Goal: Feedback & Contribution: Contribute content

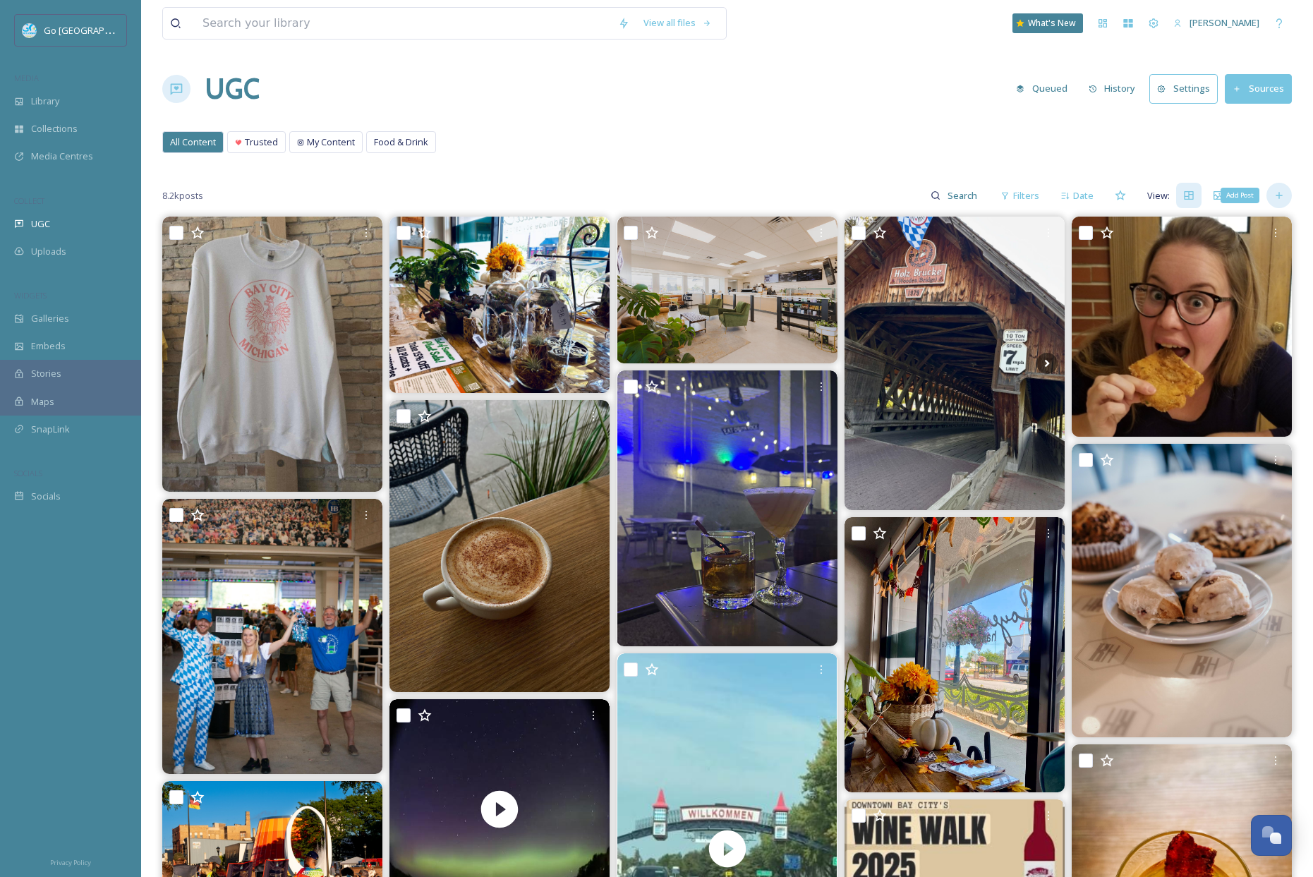
click at [1277, 195] on icon at bounding box center [1278, 196] width 6 height 6
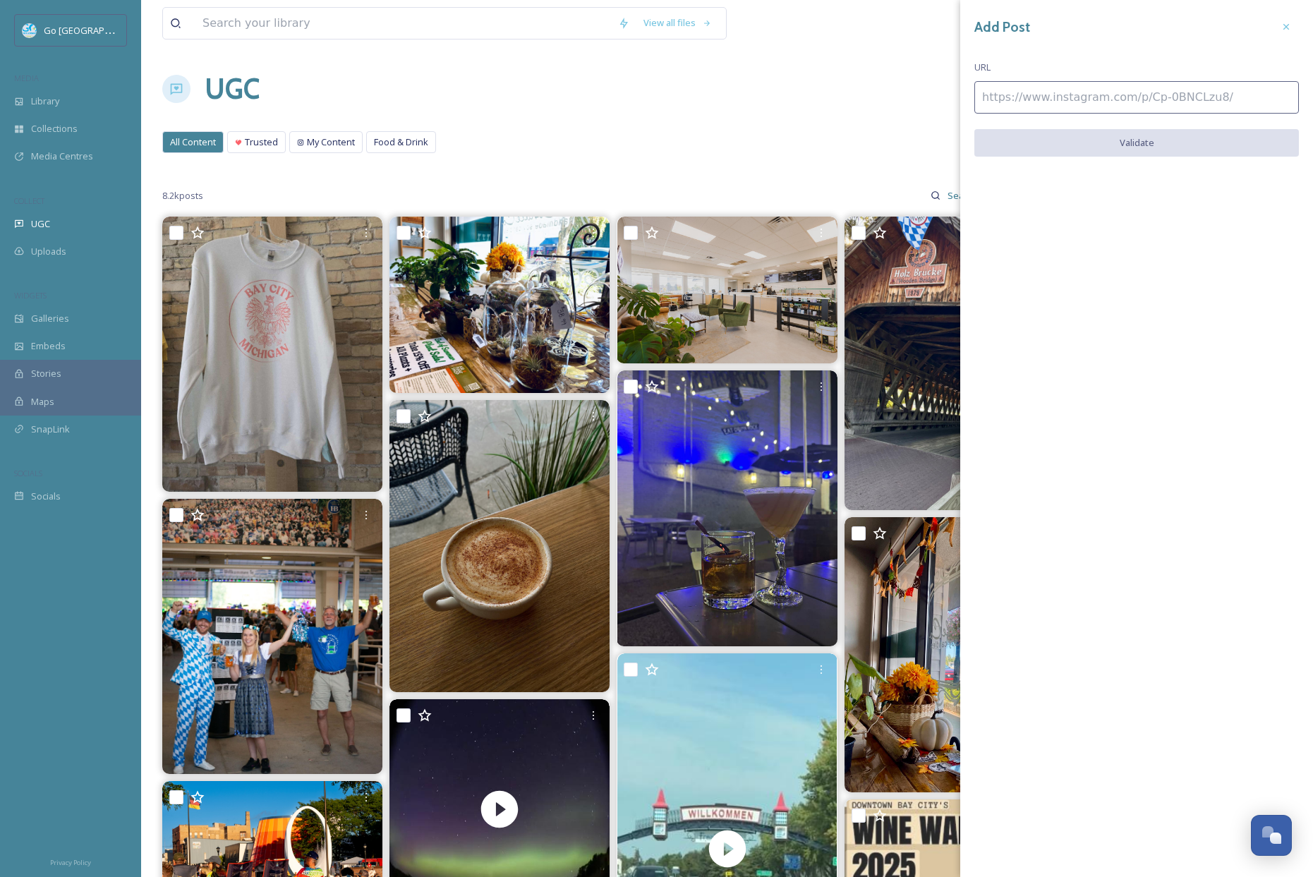
click at [1050, 92] on input at bounding box center [1136, 97] width 324 height 32
paste input "[URL][DOMAIN_NAME]"
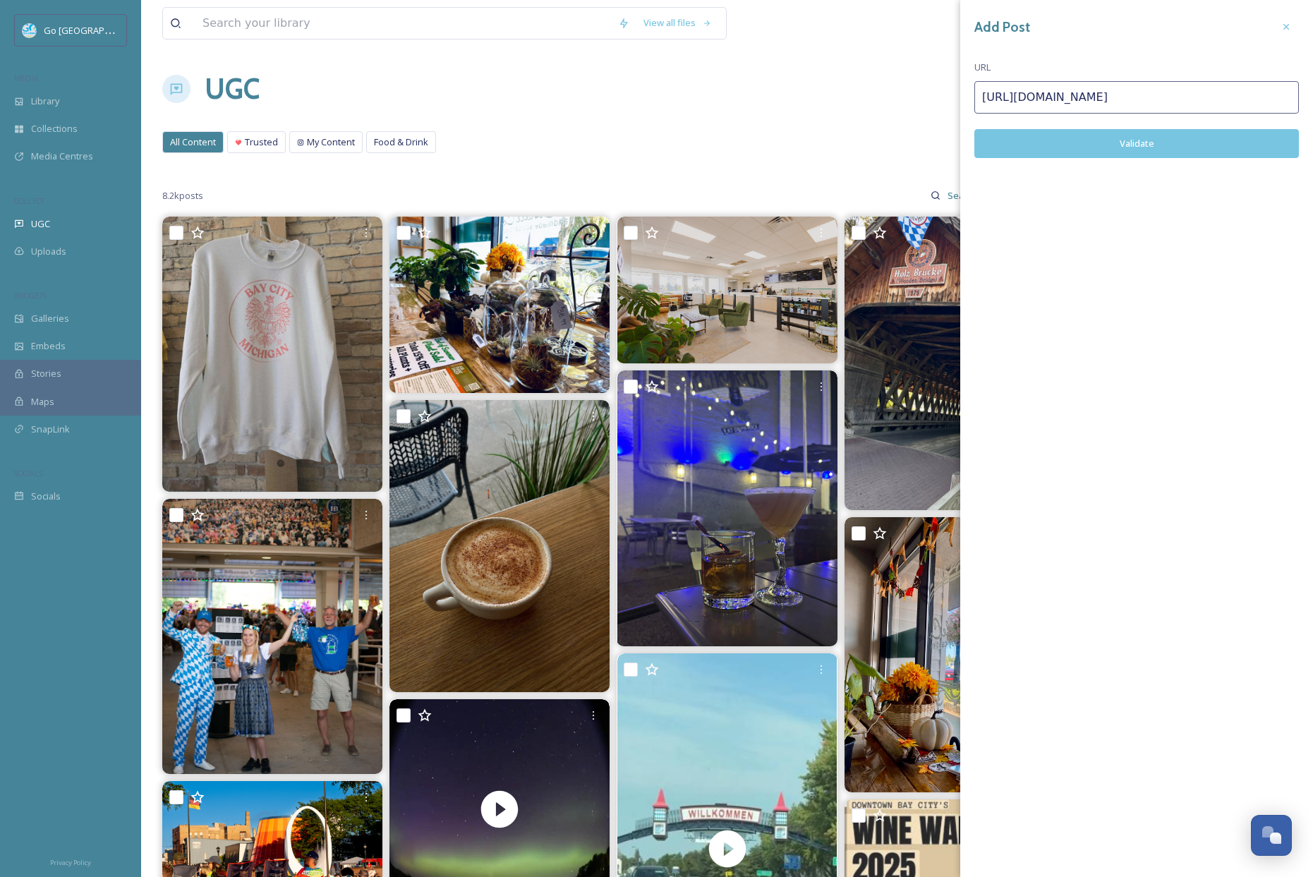
type input "[URL][DOMAIN_NAME]"
click at [1118, 148] on button "Validate" at bounding box center [1136, 143] width 324 height 29
click at [1163, 130] on button "Add Post" at bounding box center [1136, 143] width 324 height 29
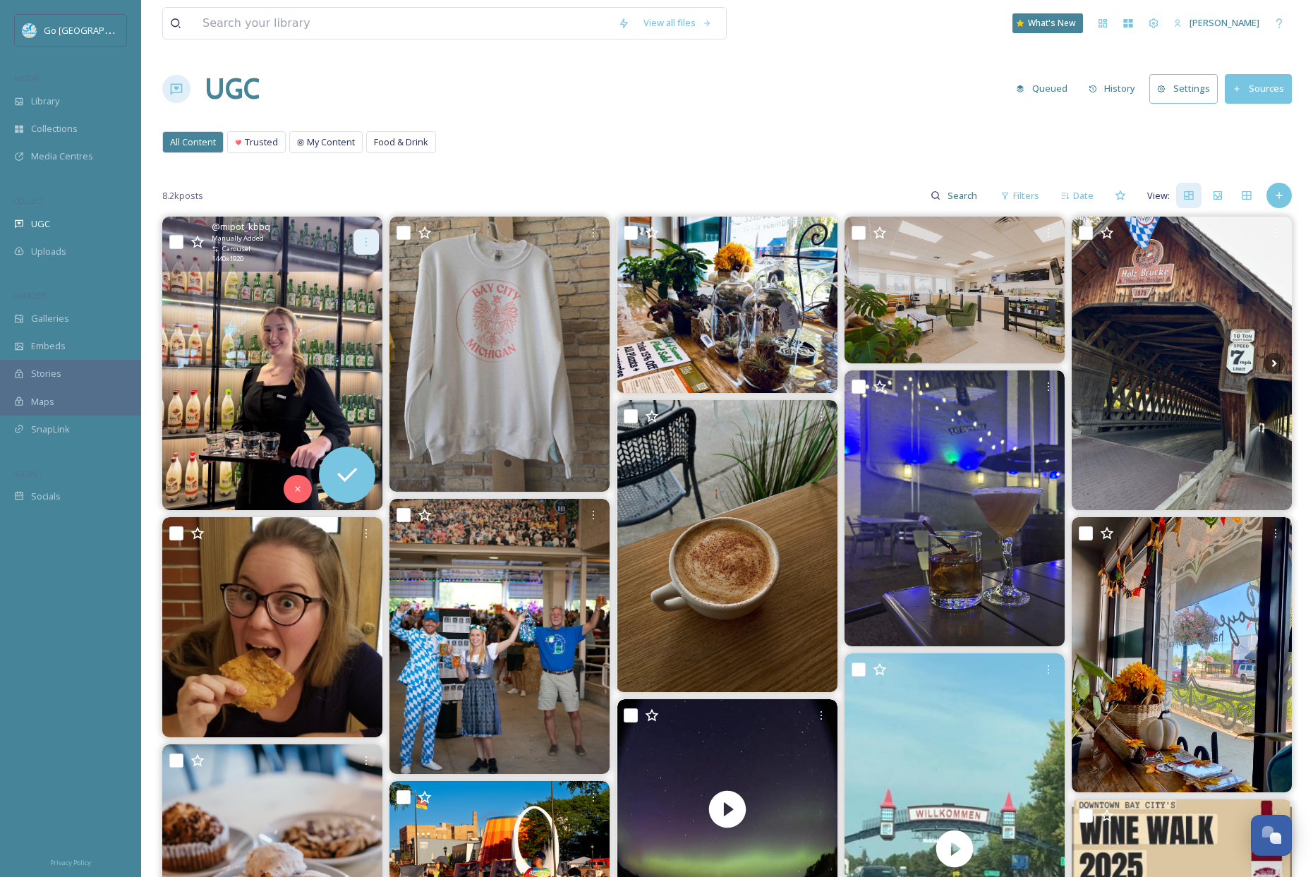
click at [366, 238] on icon at bounding box center [365, 242] width 1 height 8
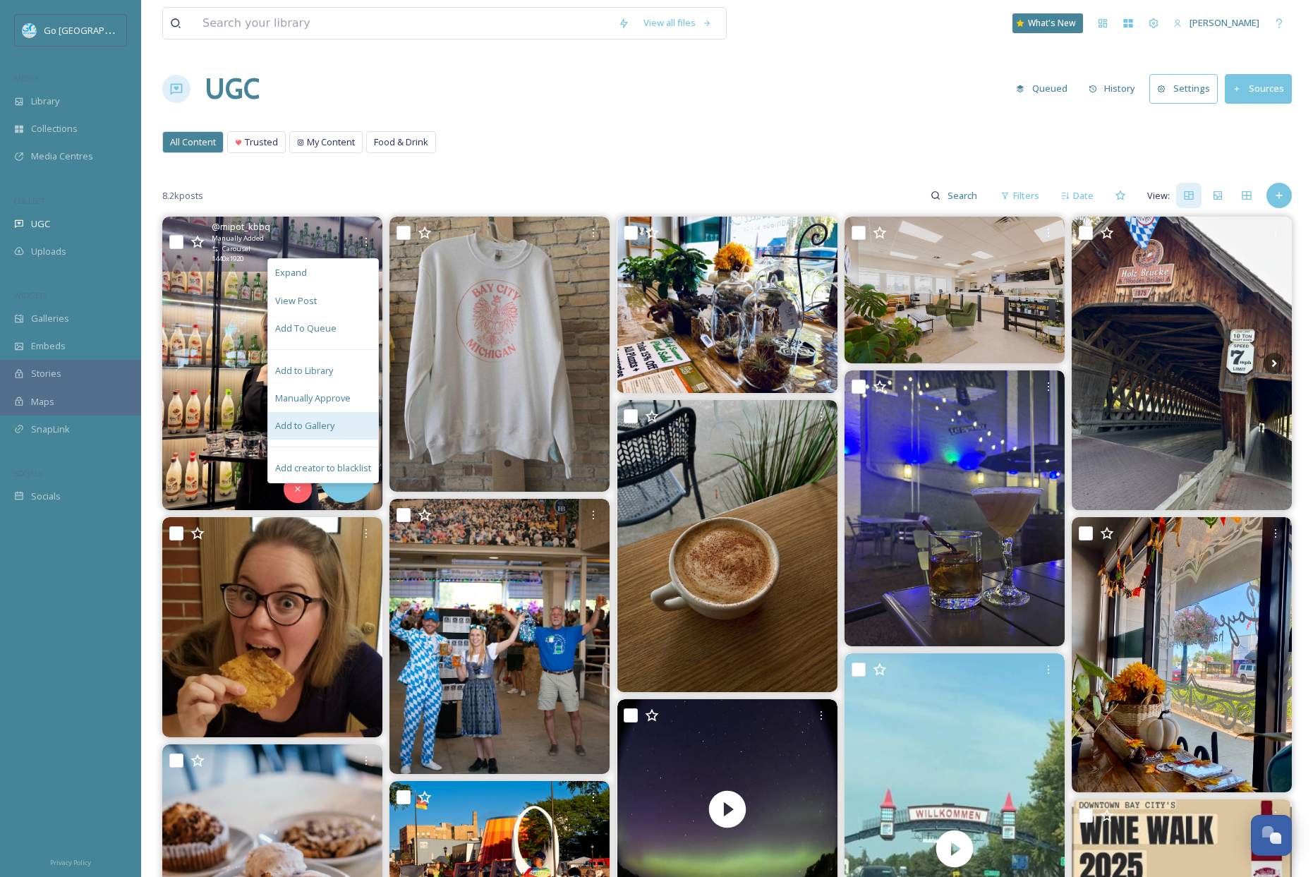
click at [355, 432] on div "Add to Gallery" at bounding box center [323, 426] width 110 height 28
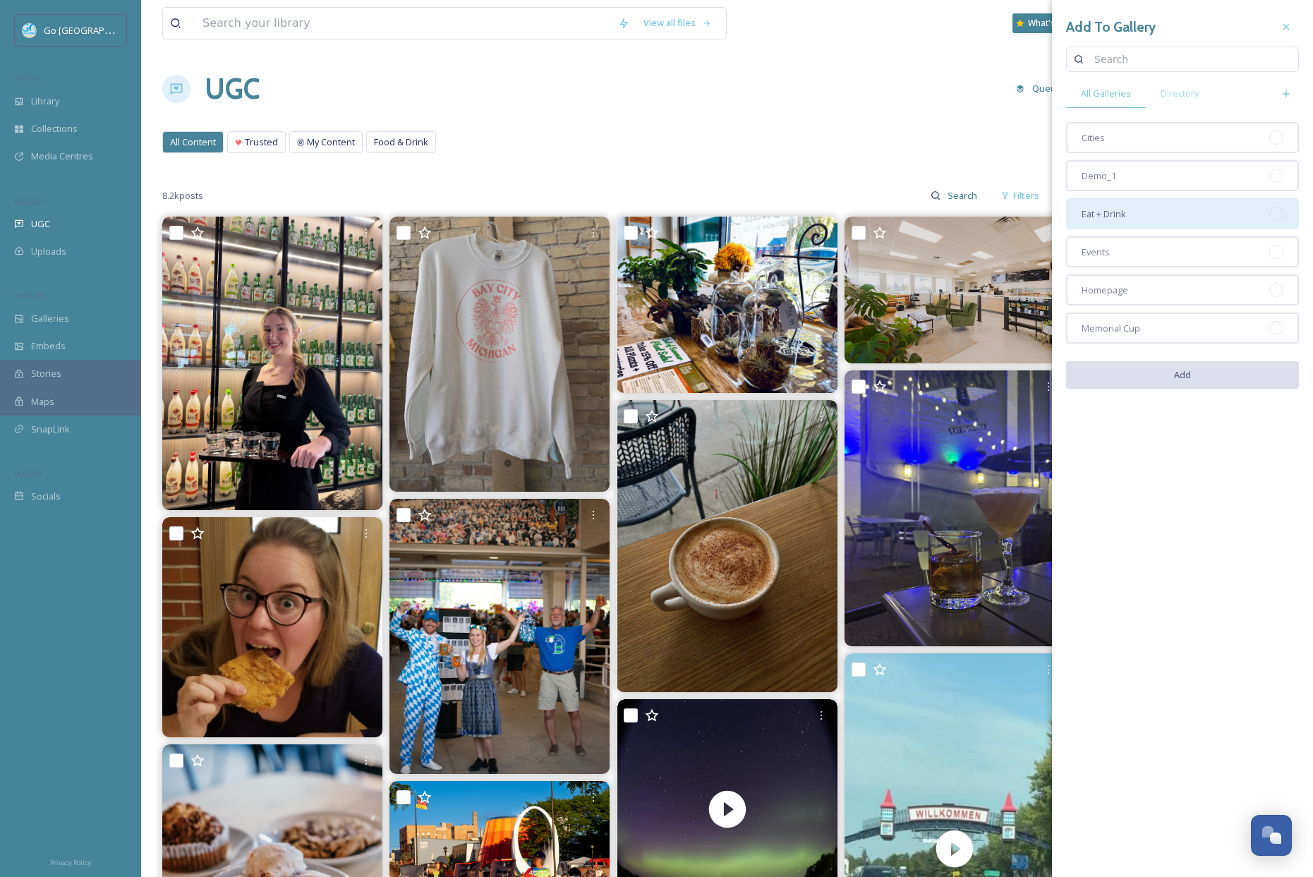
click at [1163, 219] on div "Eat + Drink" at bounding box center [1182, 213] width 233 height 31
click at [1188, 389] on button "Add" at bounding box center [1182, 375] width 233 height 29
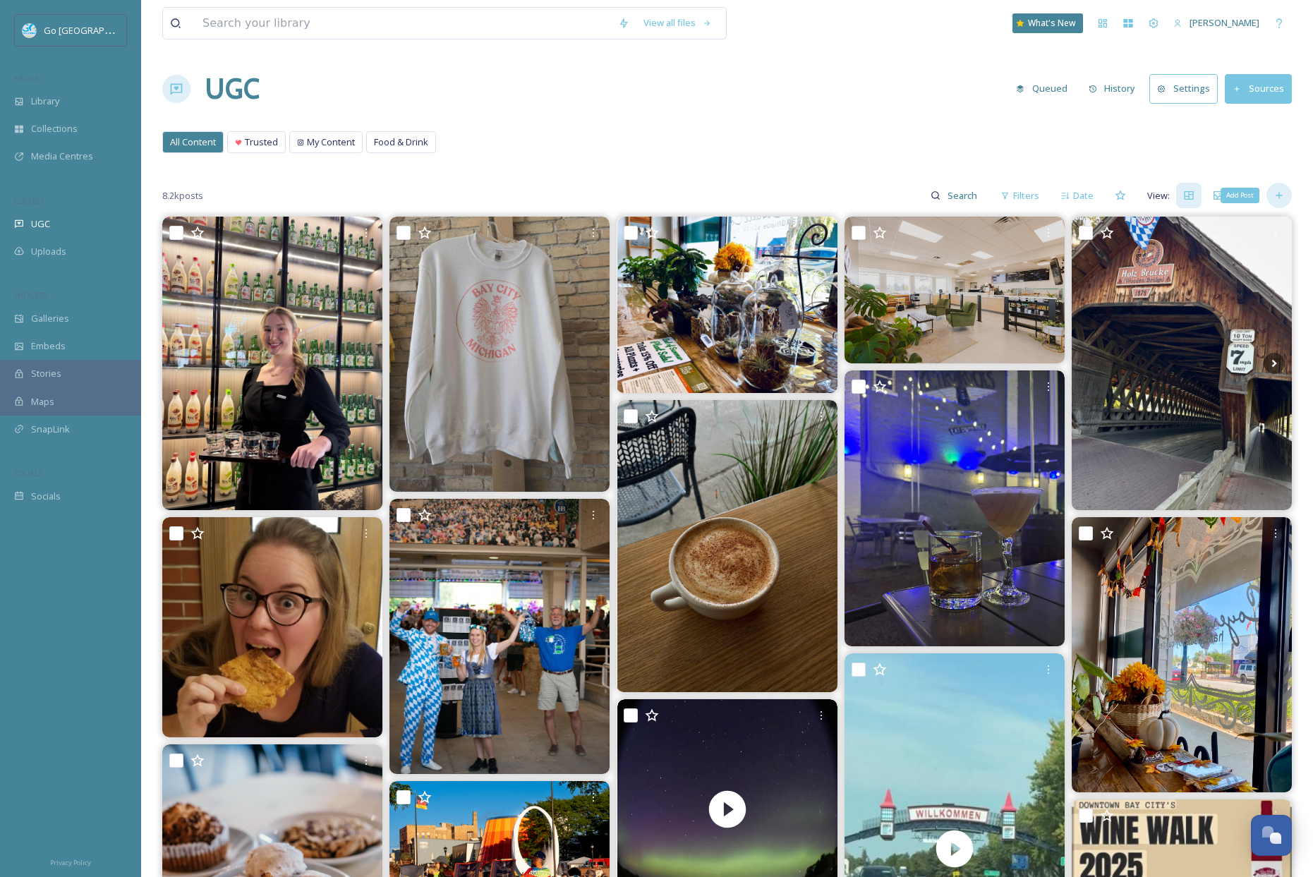
click at [1275, 194] on icon at bounding box center [1278, 195] width 11 height 11
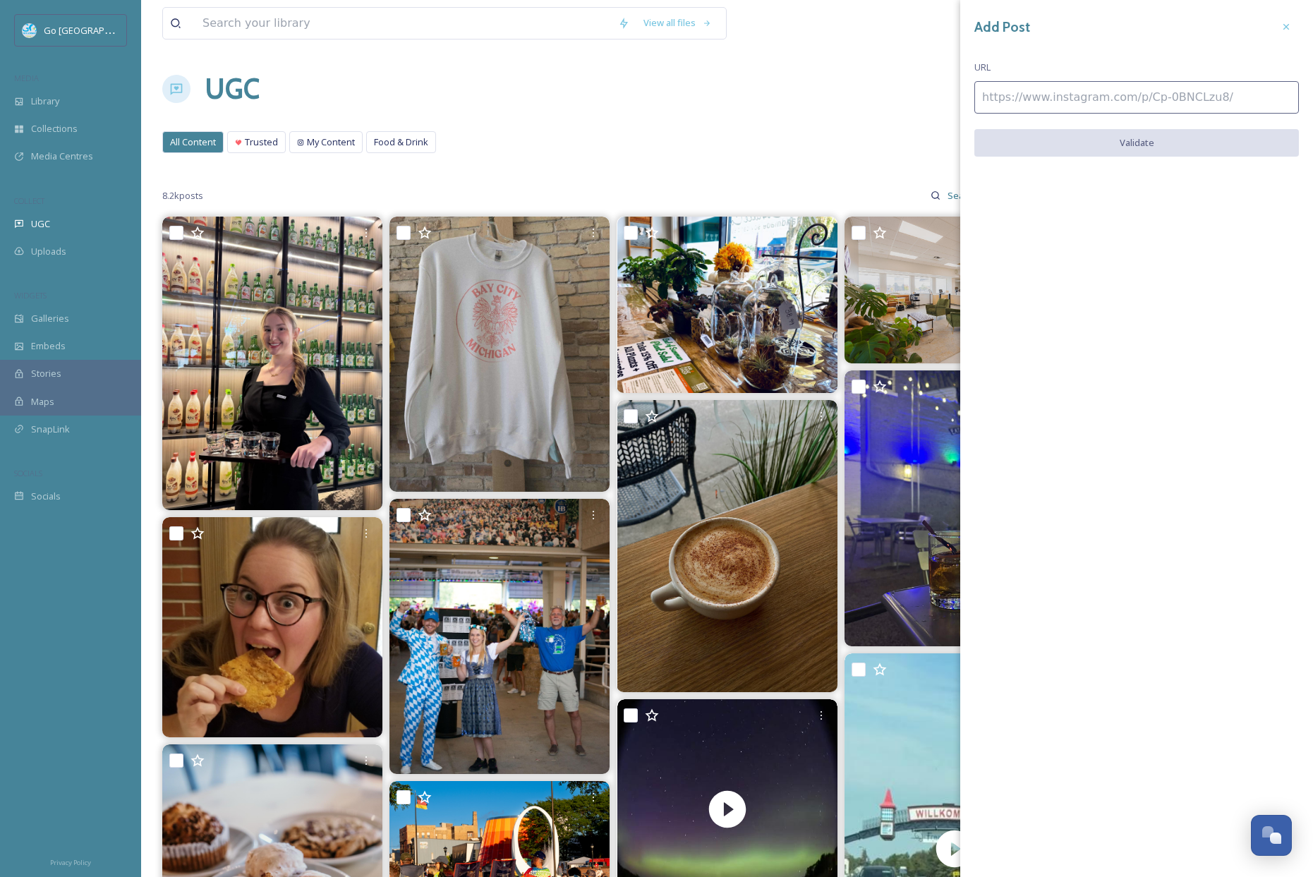
click at [1085, 97] on input at bounding box center [1136, 97] width 324 height 32
paste input "[URL][DOMAIN_NAME]"
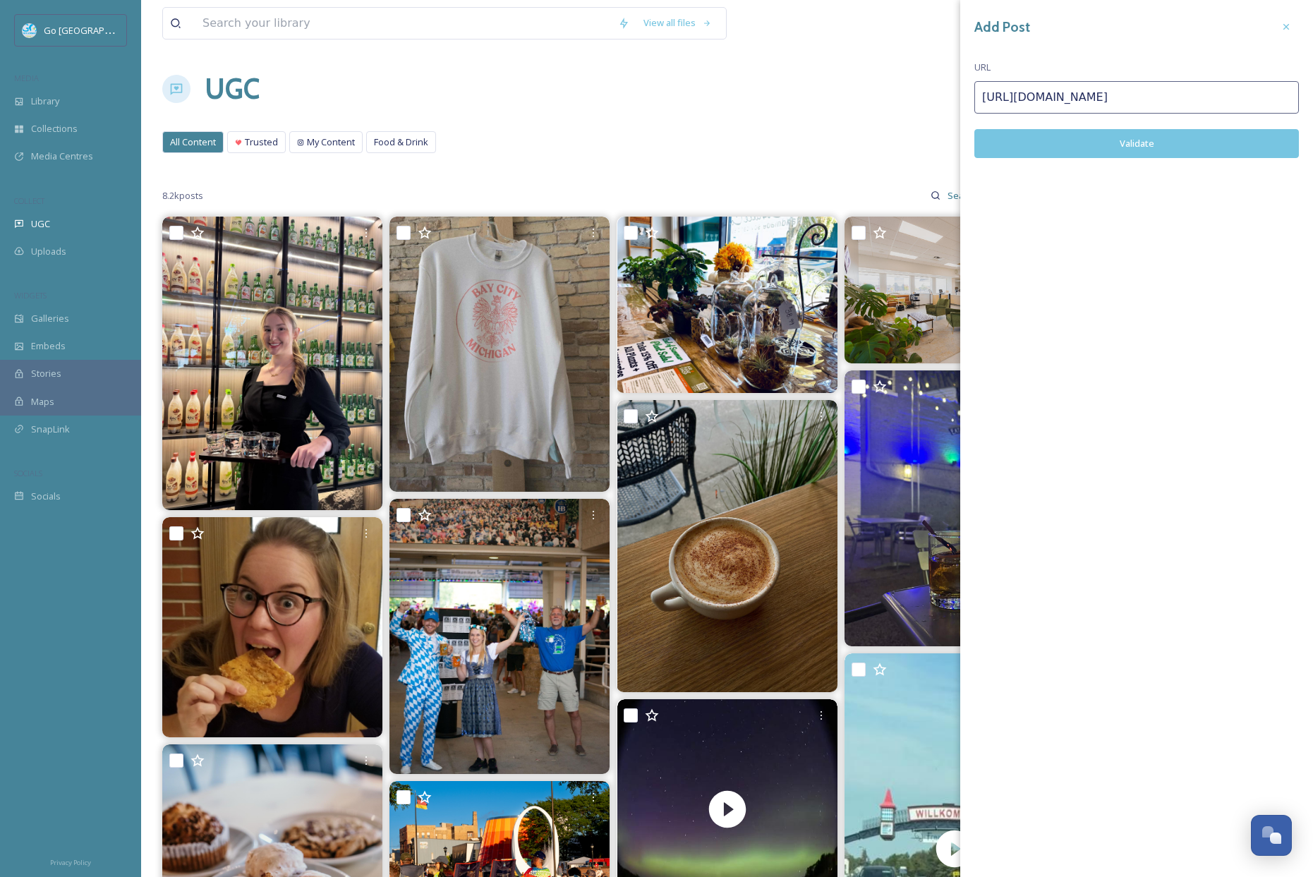
type input "[URL][DOMAIN_NAME]"
click at [1156, 141] on button "Validate" at bounding box center [1136, 143] width 324 height 29
click at [1129, 135] on button "Add Post" at bounding box center [1136, 143] width 324 height 29
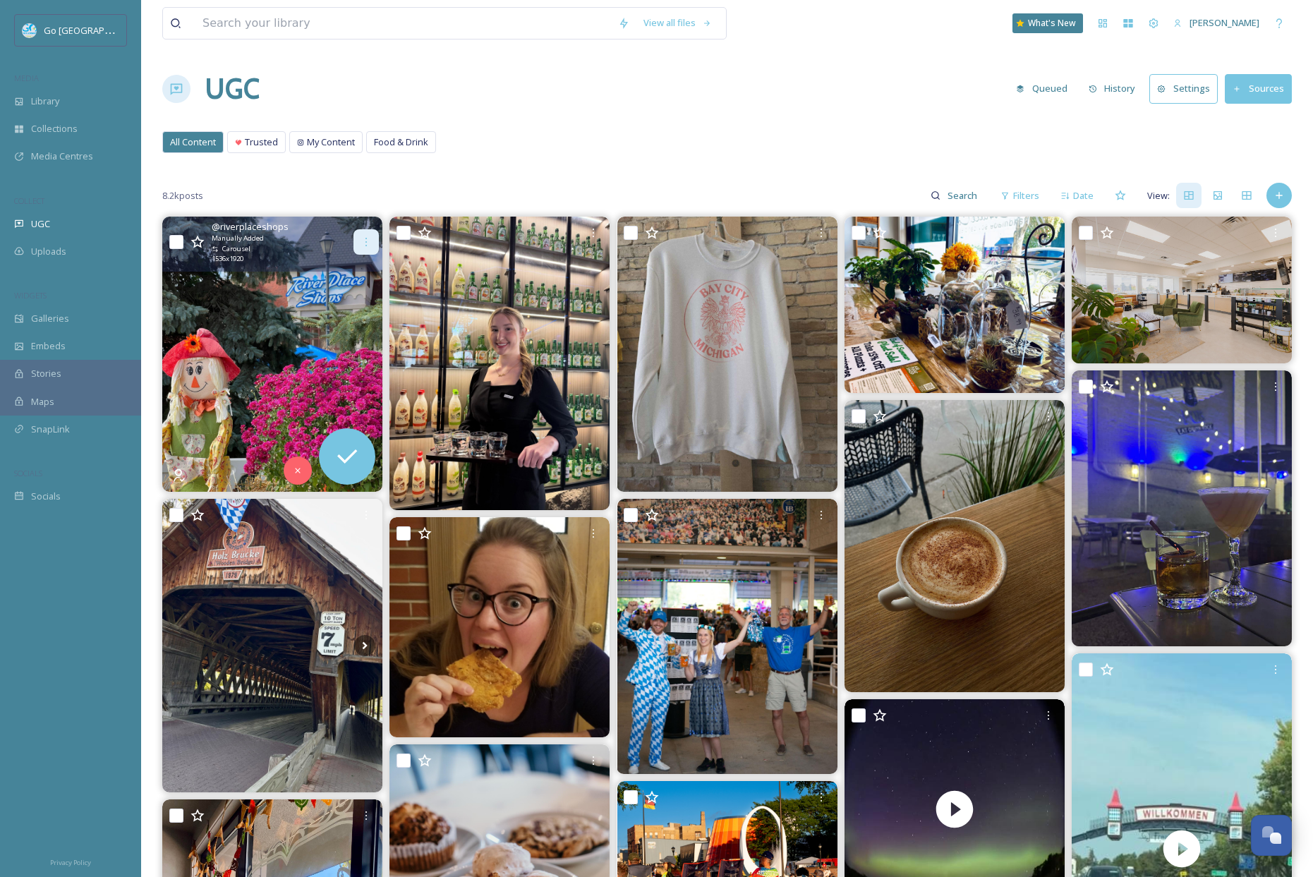
click at [363, 234] on div at bounding box center [365, 241] width 25 height 25
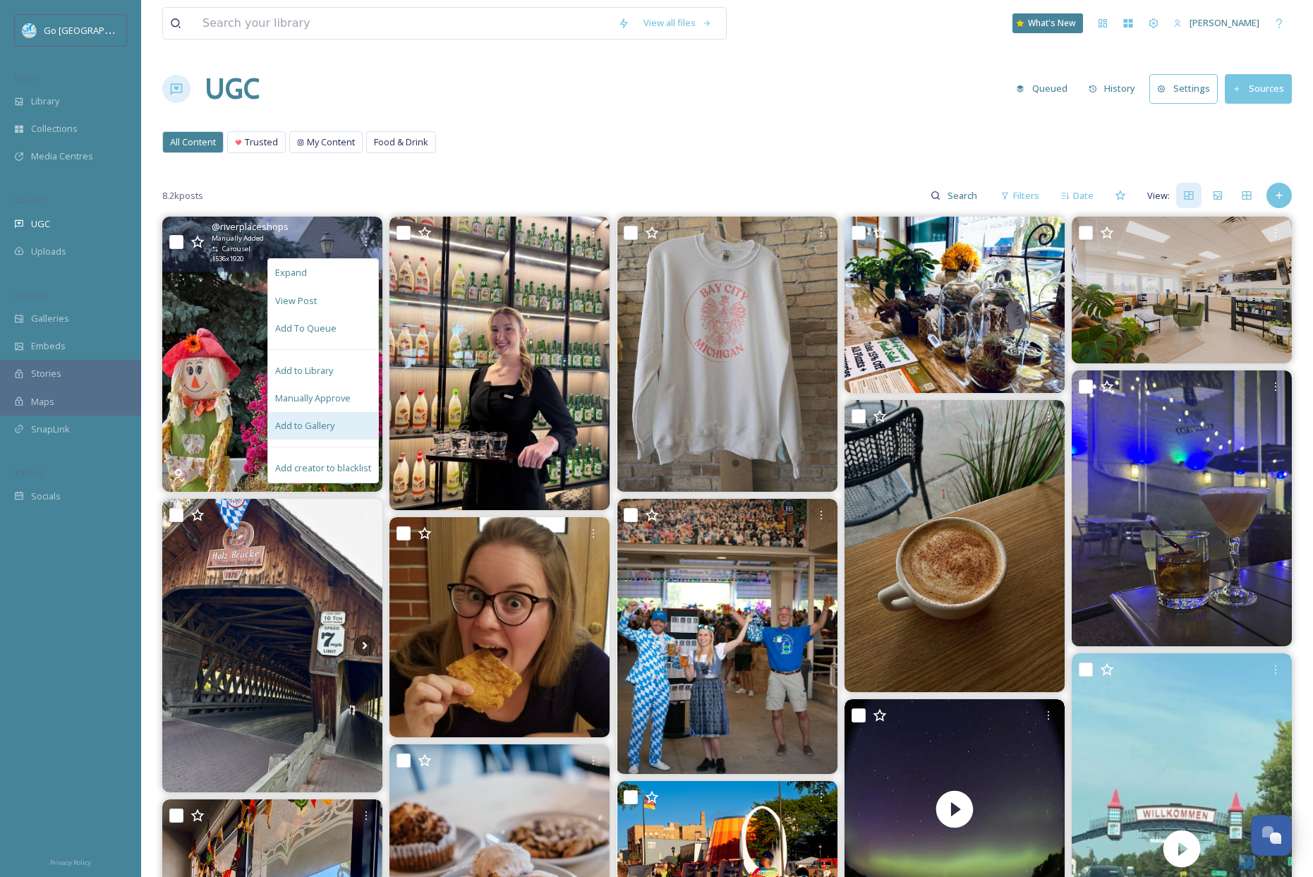
click at [334, 428] on span "Add to Gallery" at bounding box center [304, 425] width 59 height 13
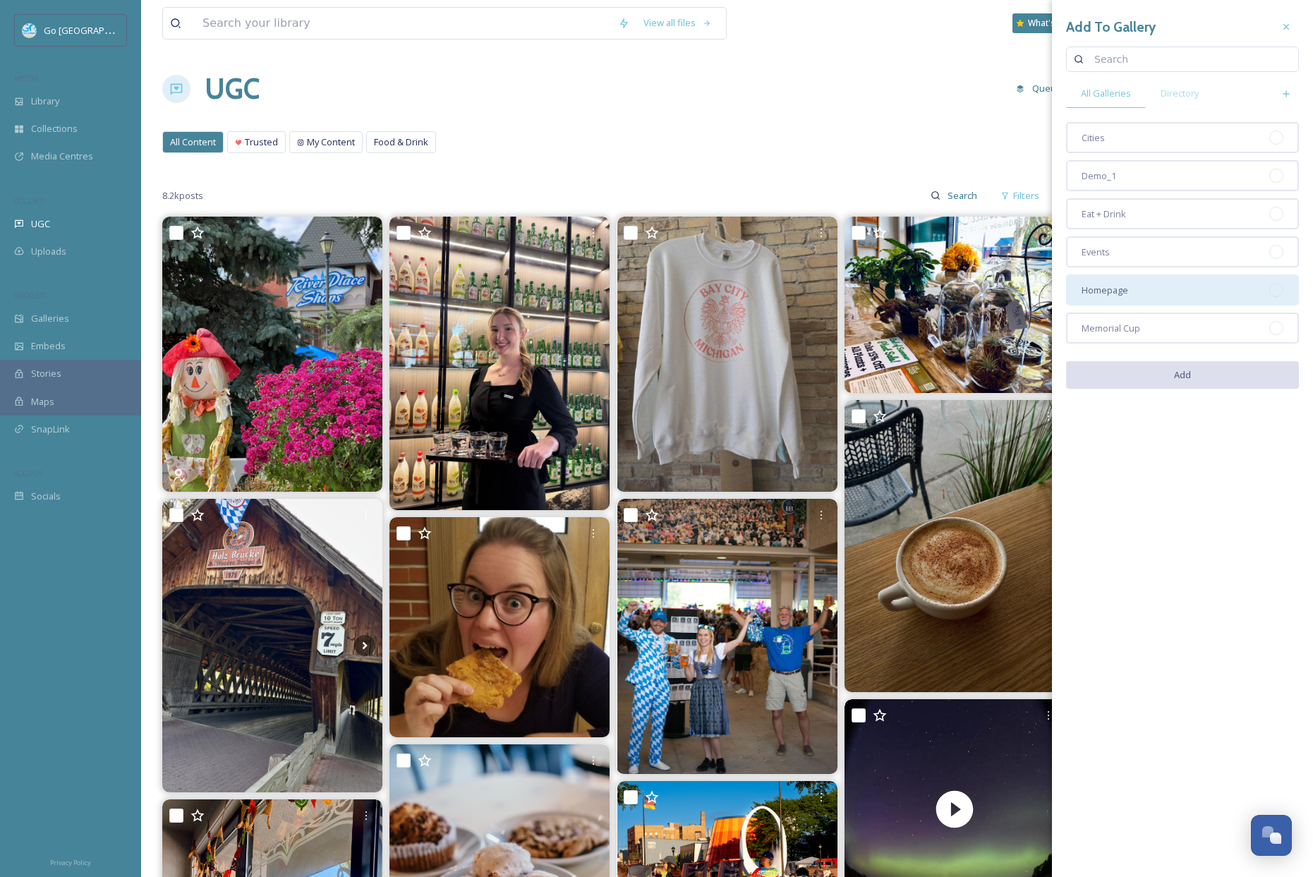
click at [1129, 286] on div "Homepage" at bounding box center [1182, 289] width 233 height 31
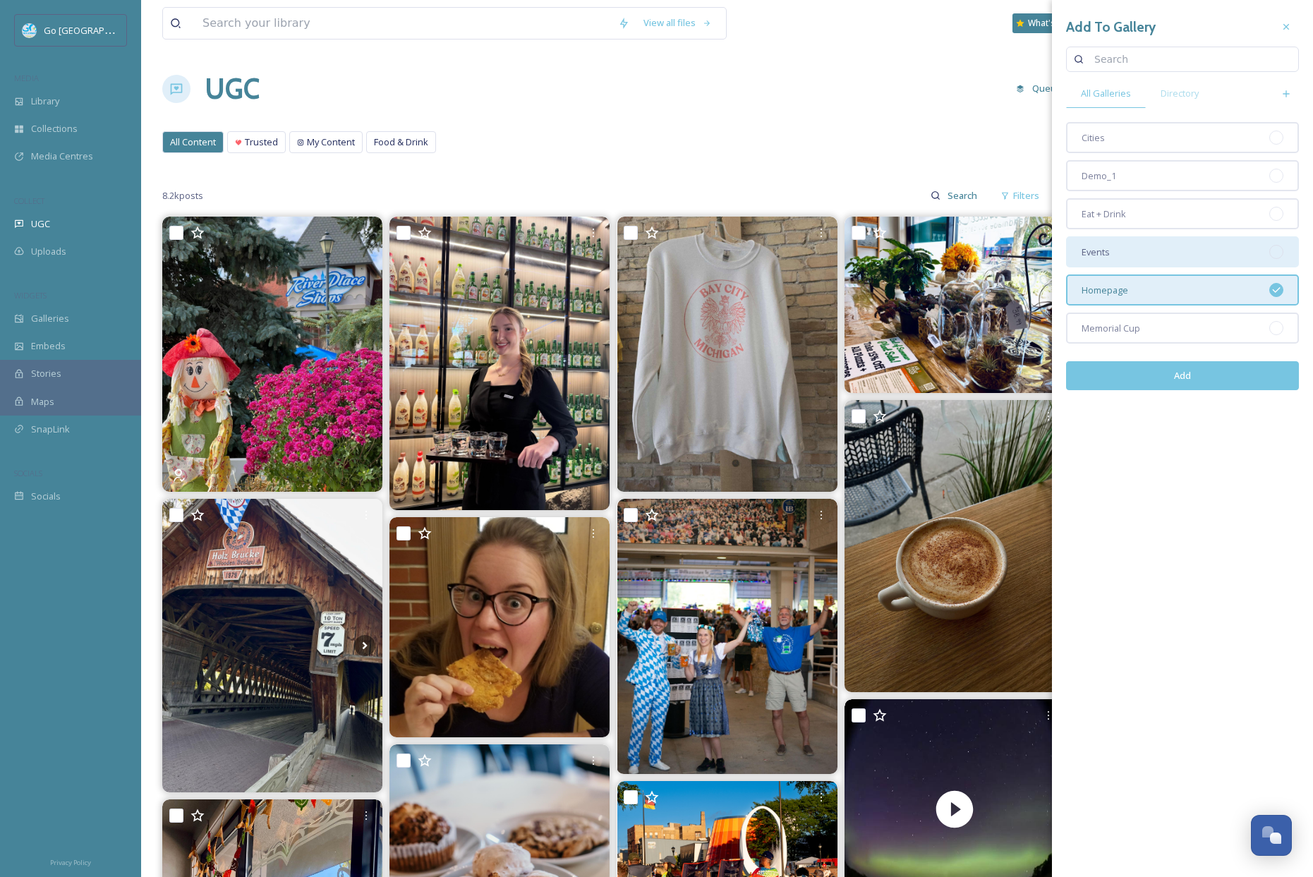
click at [1117, 252] on div "Events" at bounding box center [1182, 251] width 233 height 31
click at [1174, 372] on button "Add" at bounding box center [1182, 375] width 233 height 29
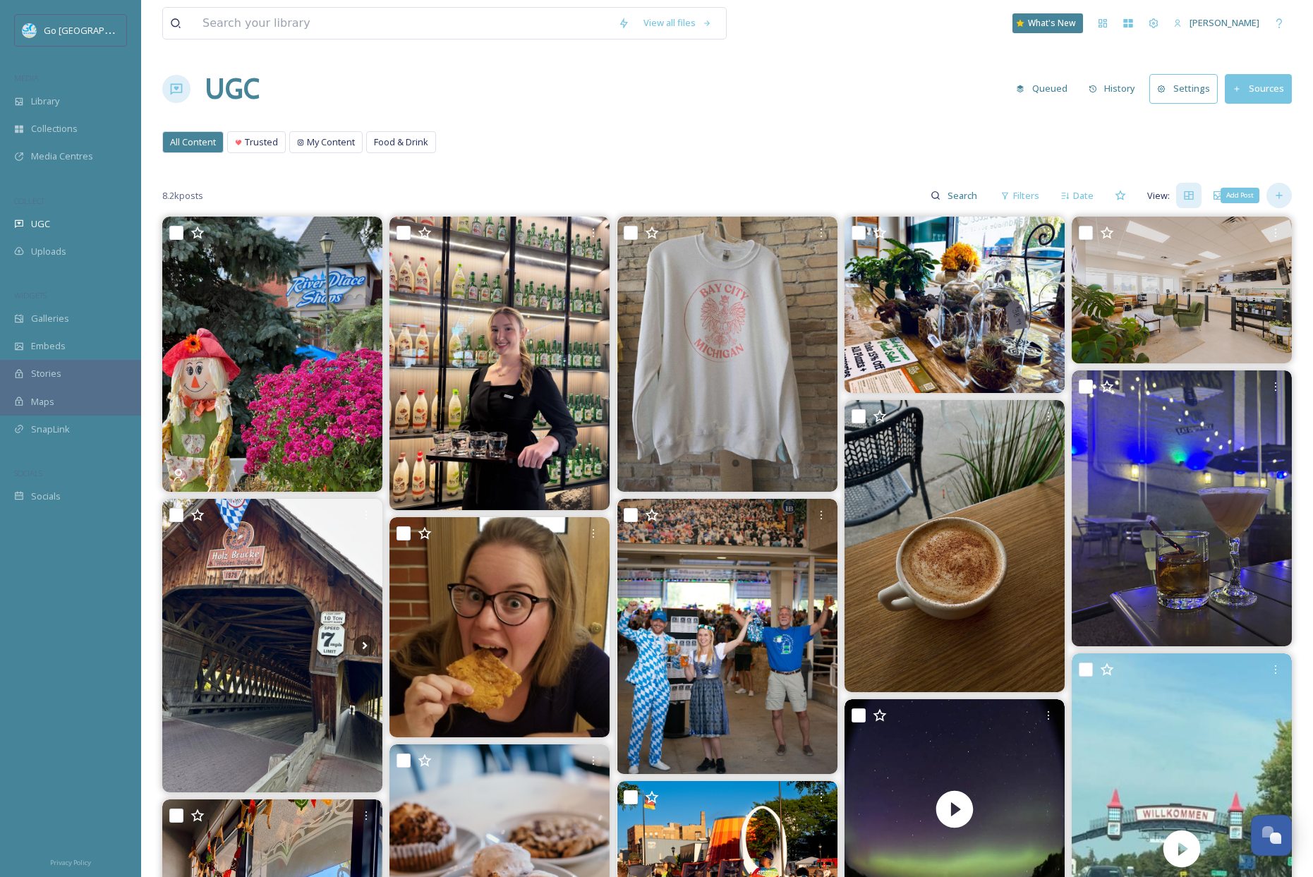
click at [1275, 189] on div "Add Post" at bounding box center [1278, 195] width 25 height 25
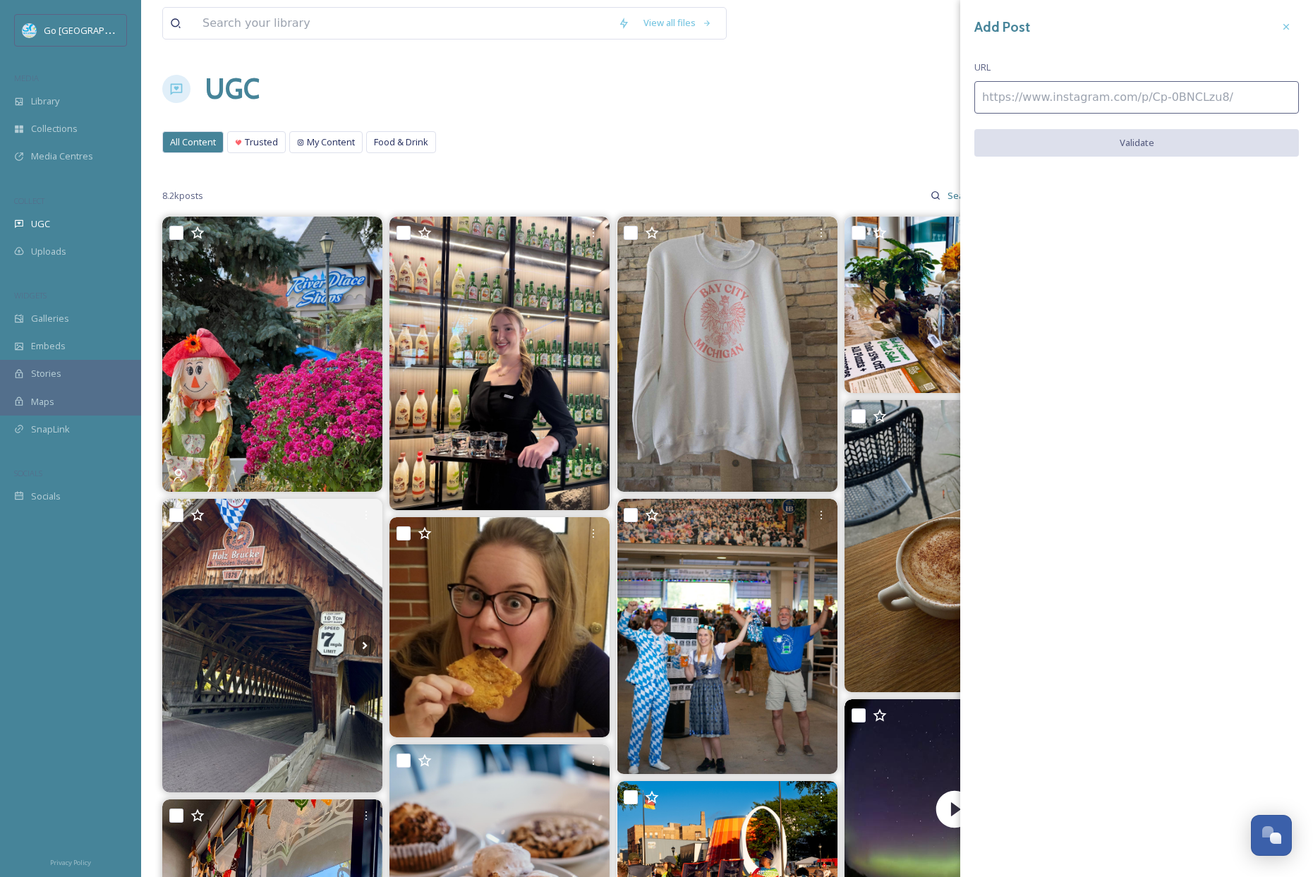
click at [1026, 97] on input at bounding box center [1136, 97] width 324 height 32
paste input "[URL][DOMAIN_NAME]"
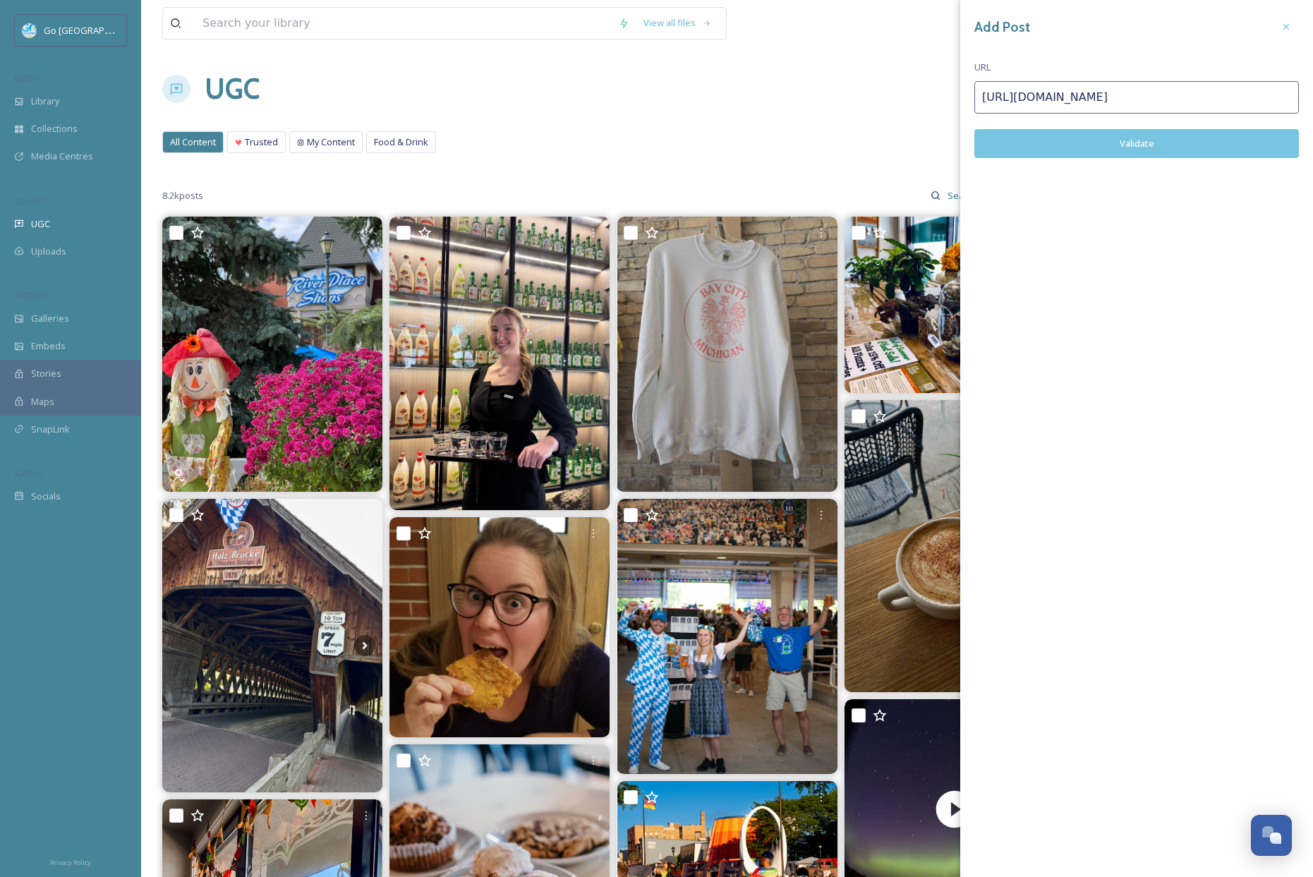
type input "[URL][DOMAIN_NAME]"
click at [1163, 151] on button "Validate" at bounding box center [1136, 143] width 324 height 29
click at [1153, 135] on button "Add Post" at bounding box center [1136, 143] width 324 height 29
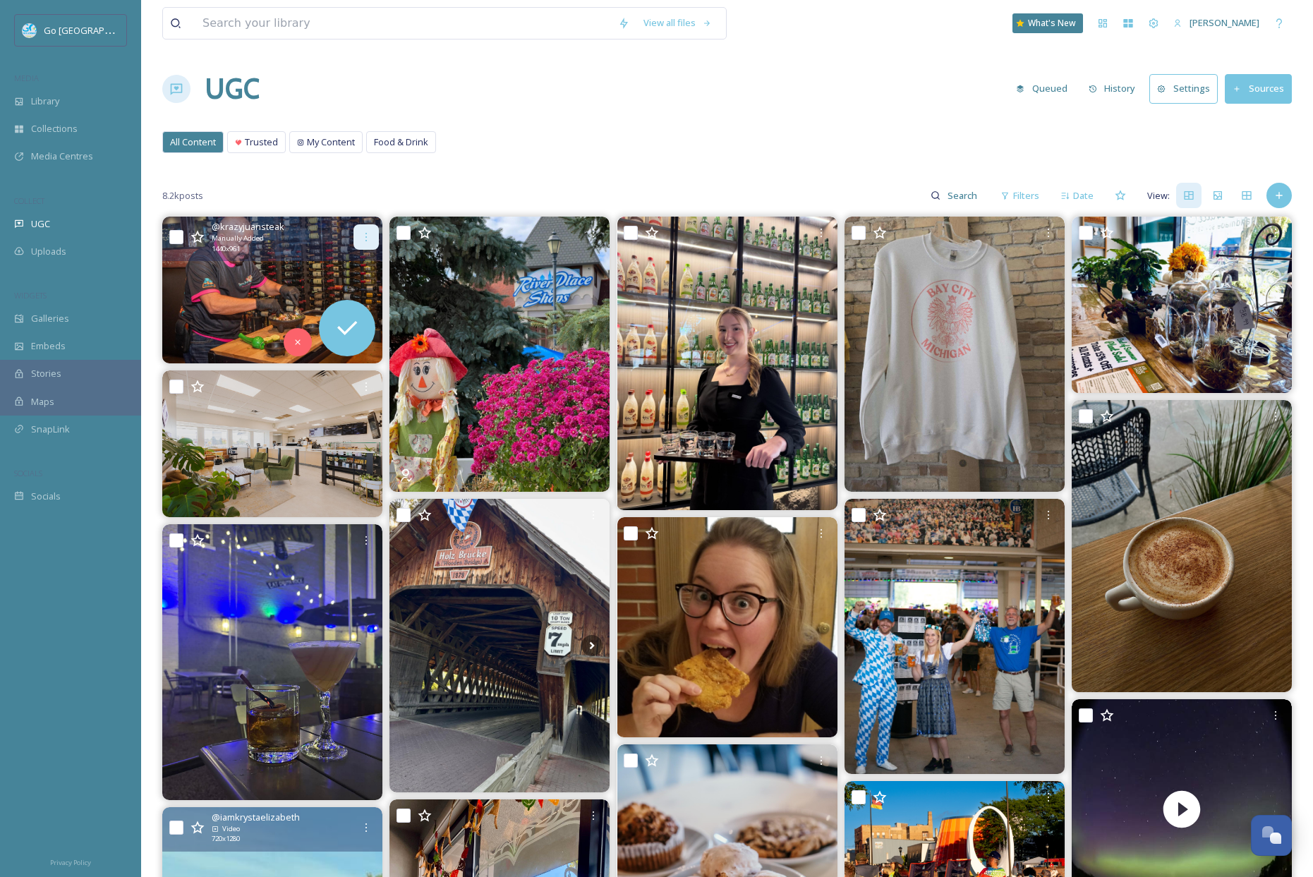
click at [373, 238] on div at bounding box center [365, 236] width 25 height 25
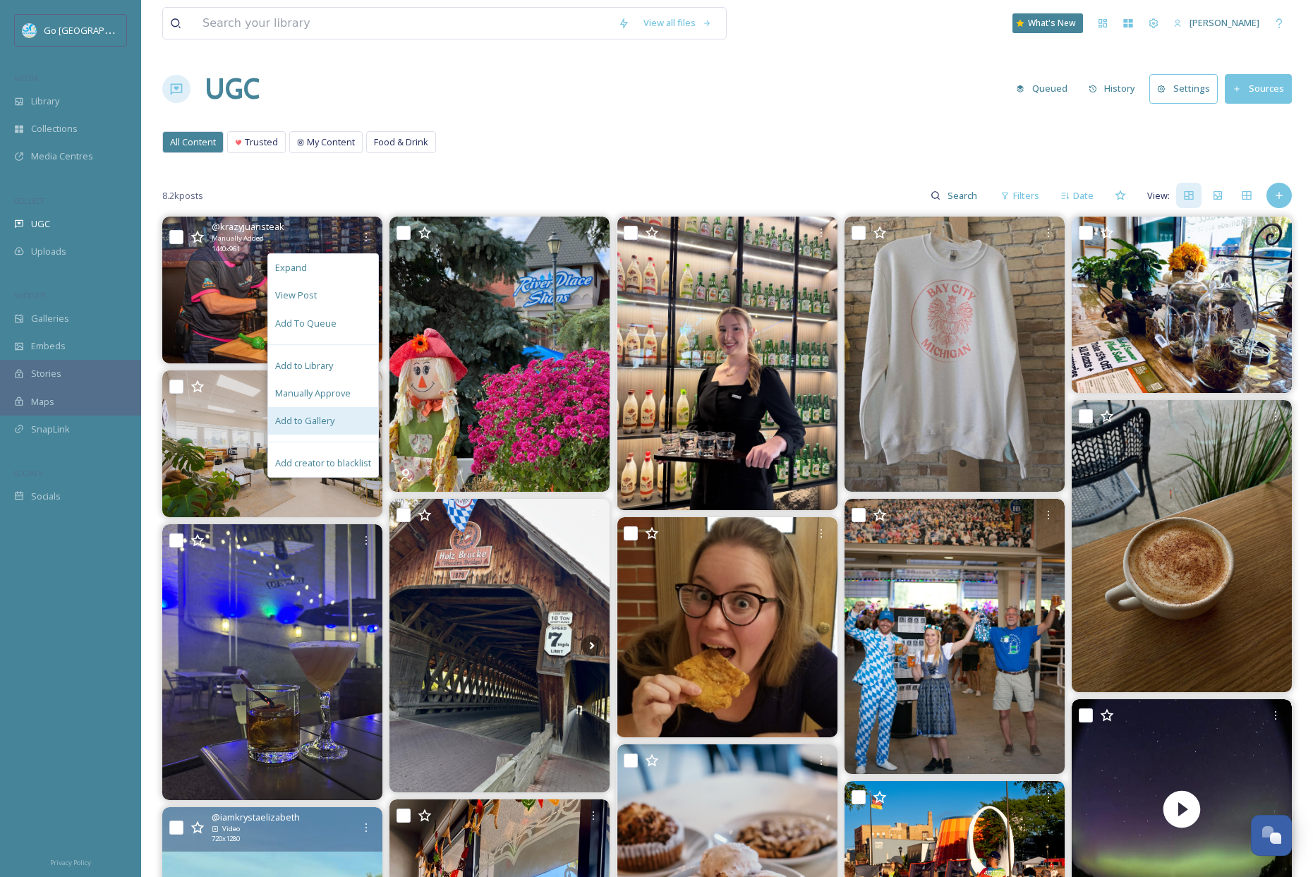
click at [339, 416] on div "Add to Gallery" at bounding box center [323, 421] width 110 height 28
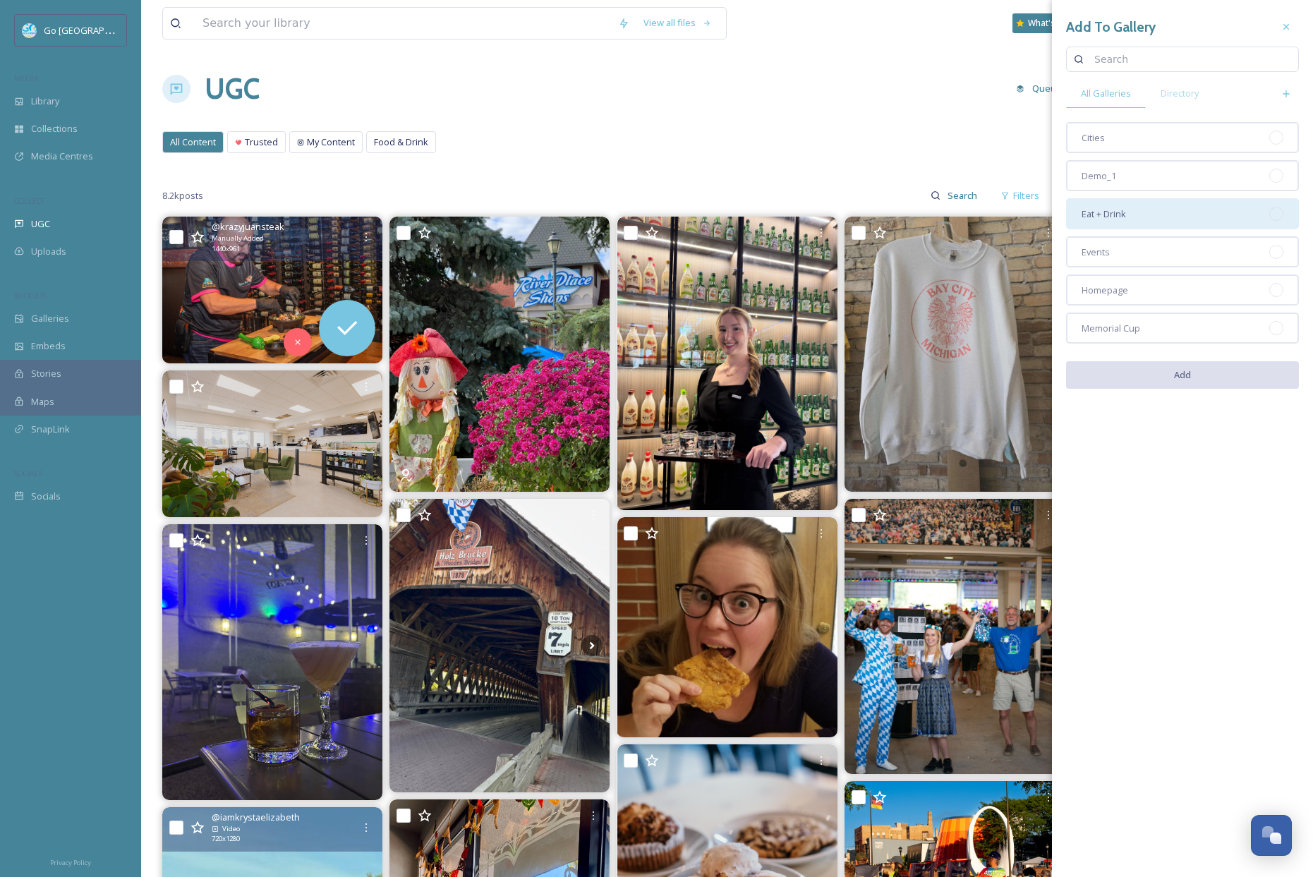
click at [1117, 205] on div "Eat + Drink" at bounding box center [1182, 213] width 233 height 31
click at [1190, 377] on button "Add" at bounding box center [1182, 375] width 233 height 29
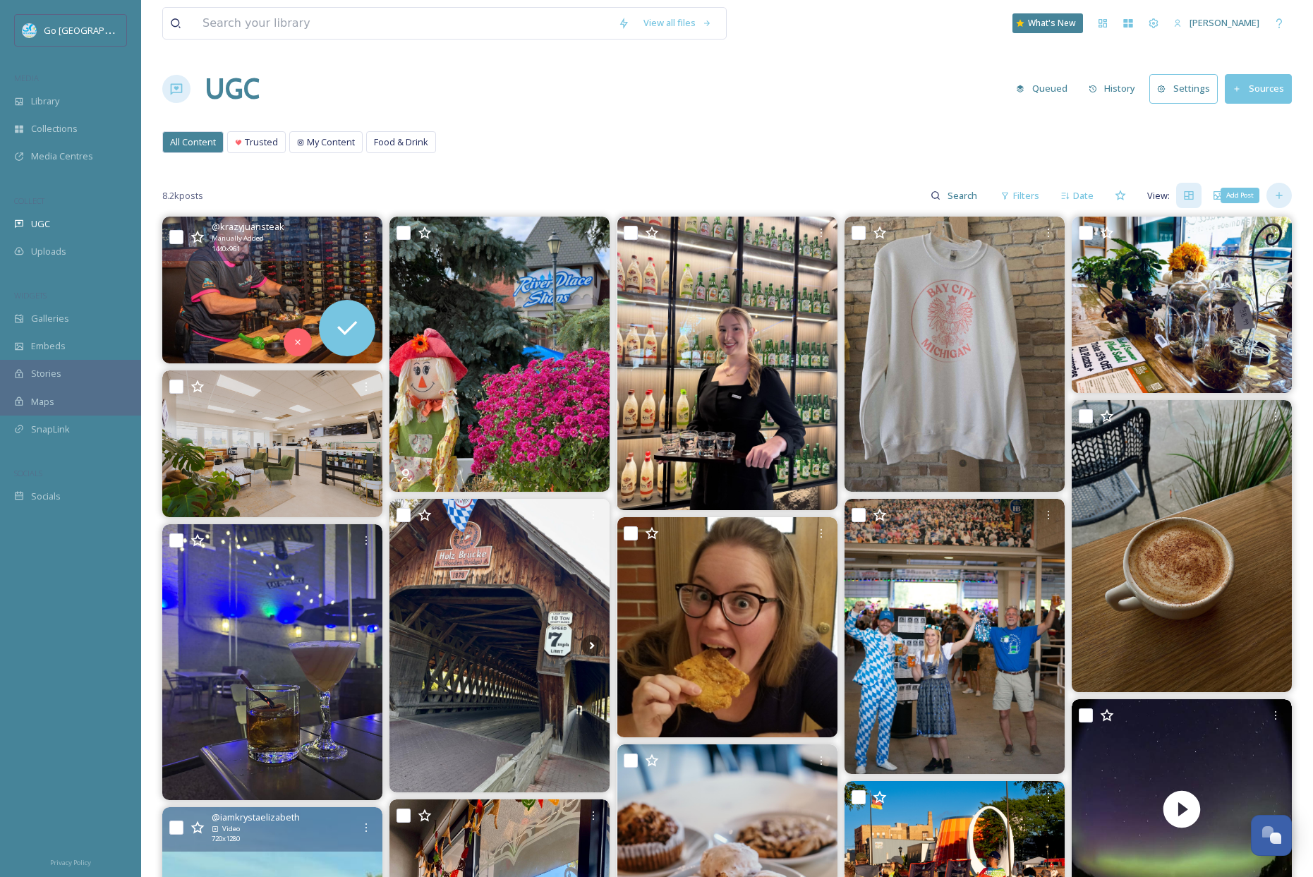
click at [1282, 195] on icon at bounding box center [1278, 195] width 11 height 11
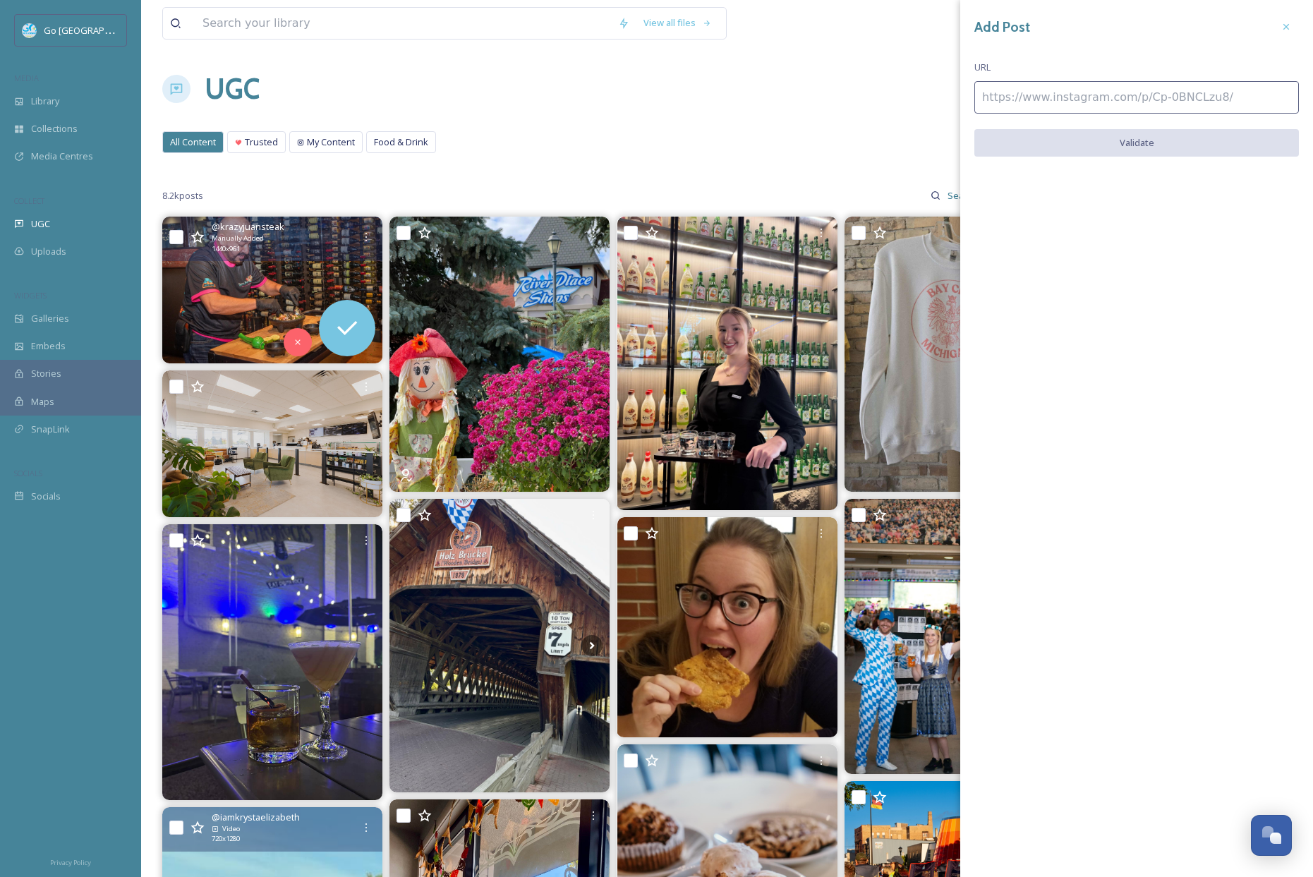
click at [1129, 90] on input at bounding box center [1136, 97] width 324 height 32
paste input "[URL][DOMAIN_NAME]"
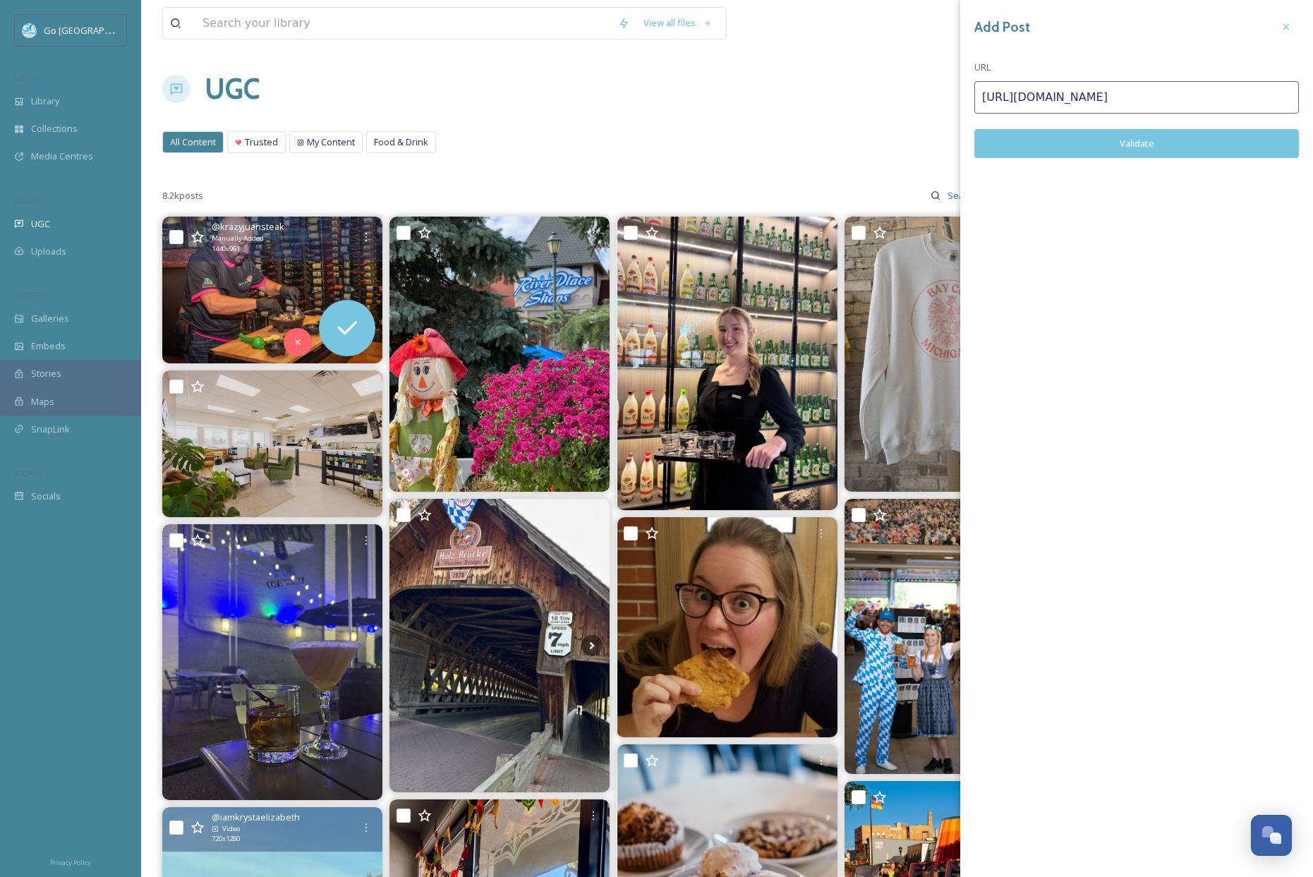
type input "[URL][DOMAIN_NAME]"
click at [1186, 135] on button "Validate" at bounding box center [1136, 143] width 324 height 29
click at [1150, 136] on button "Add Post" at bounding box center [1136, 143] width 324 height 29
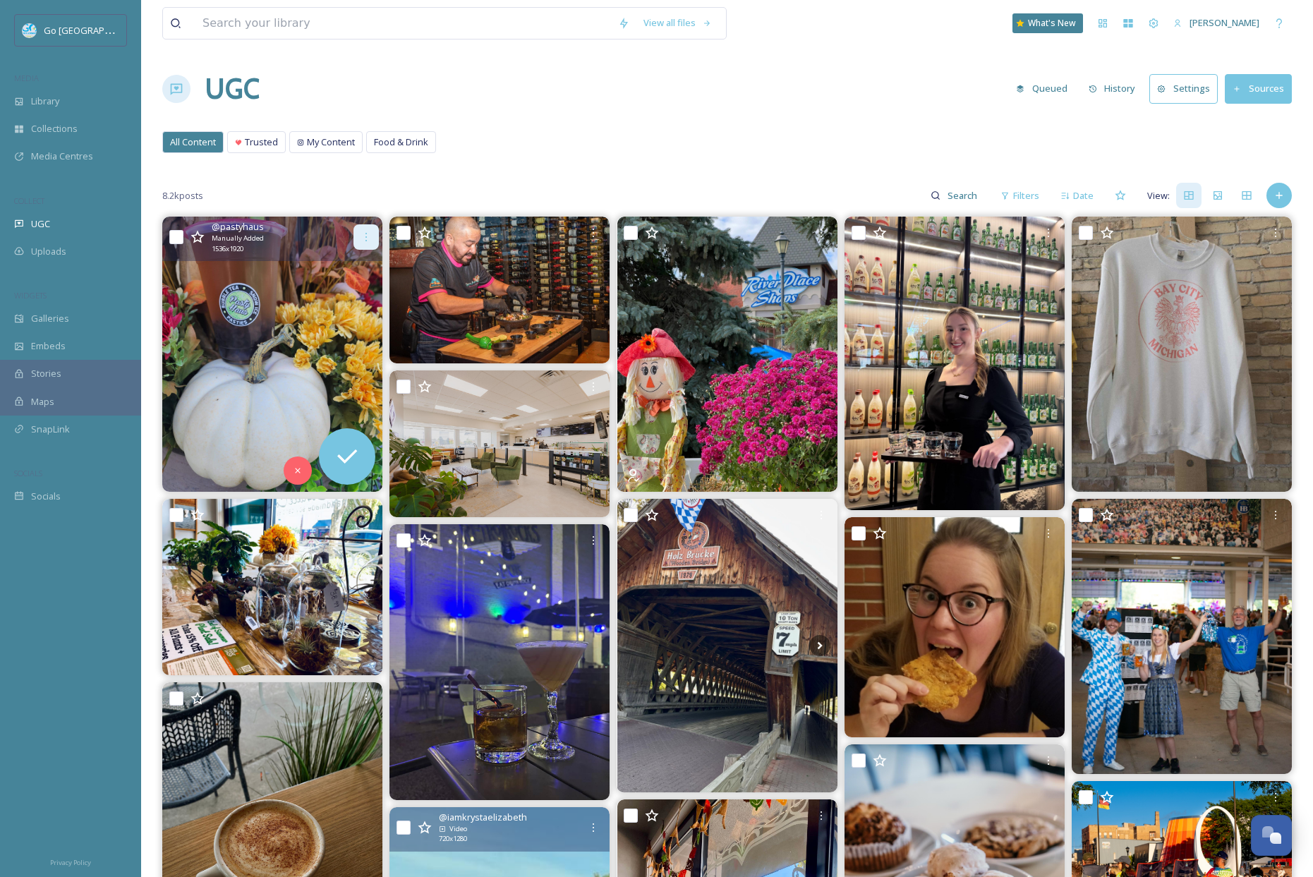
click at [368, 236] on icon at bounding box center [365, 236] width 11 height 11
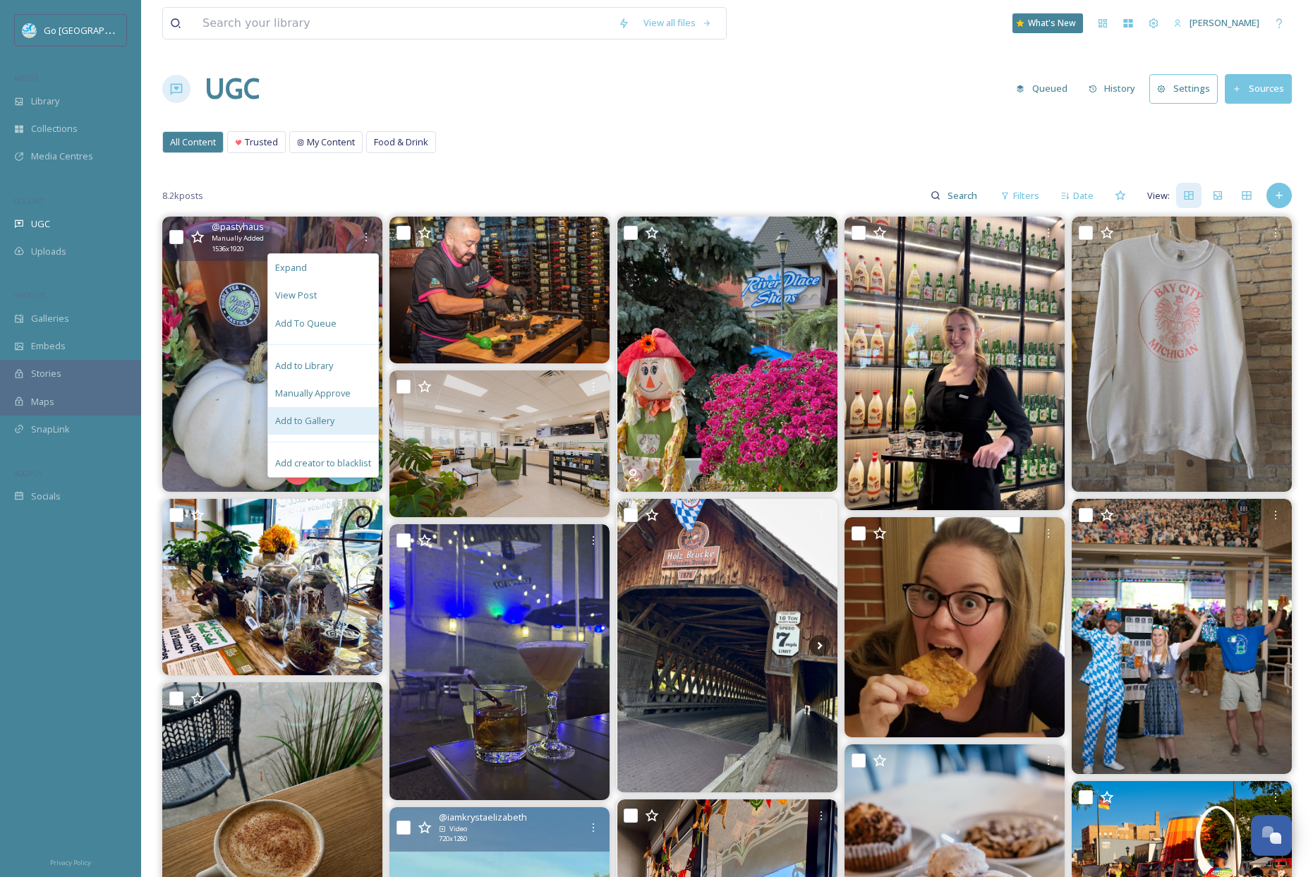
click at [322, 418] on span "Add to Gallery" at bounding box center [304, 420] width 59 height 13
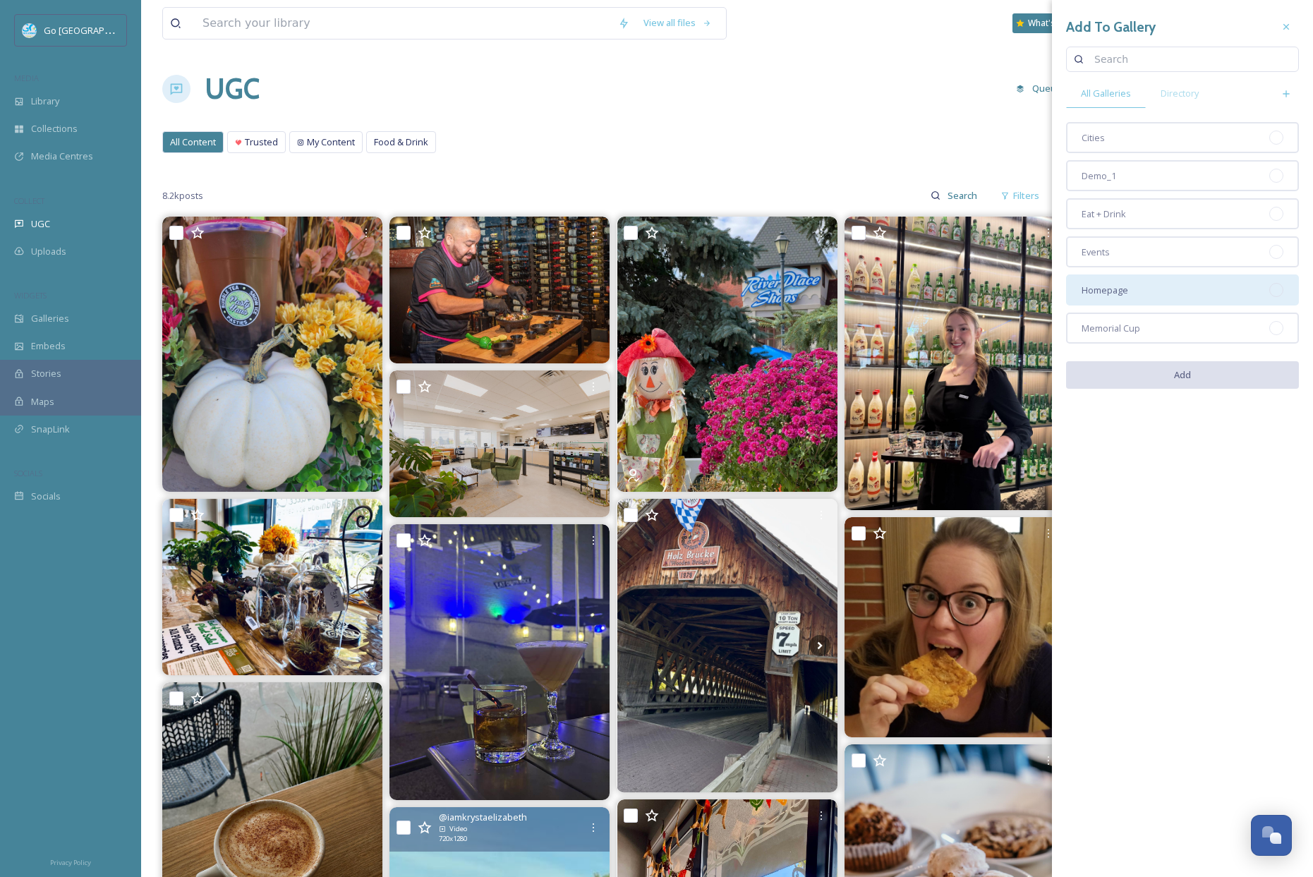
drag, startPoint x: 1129, startPoint y: 288, endPoint x: 1129, endPoint y: 274, distance: 14.1
click at [1129, 288] on div "Homepage" at bounding box center [1182, 289] width 233 height 31
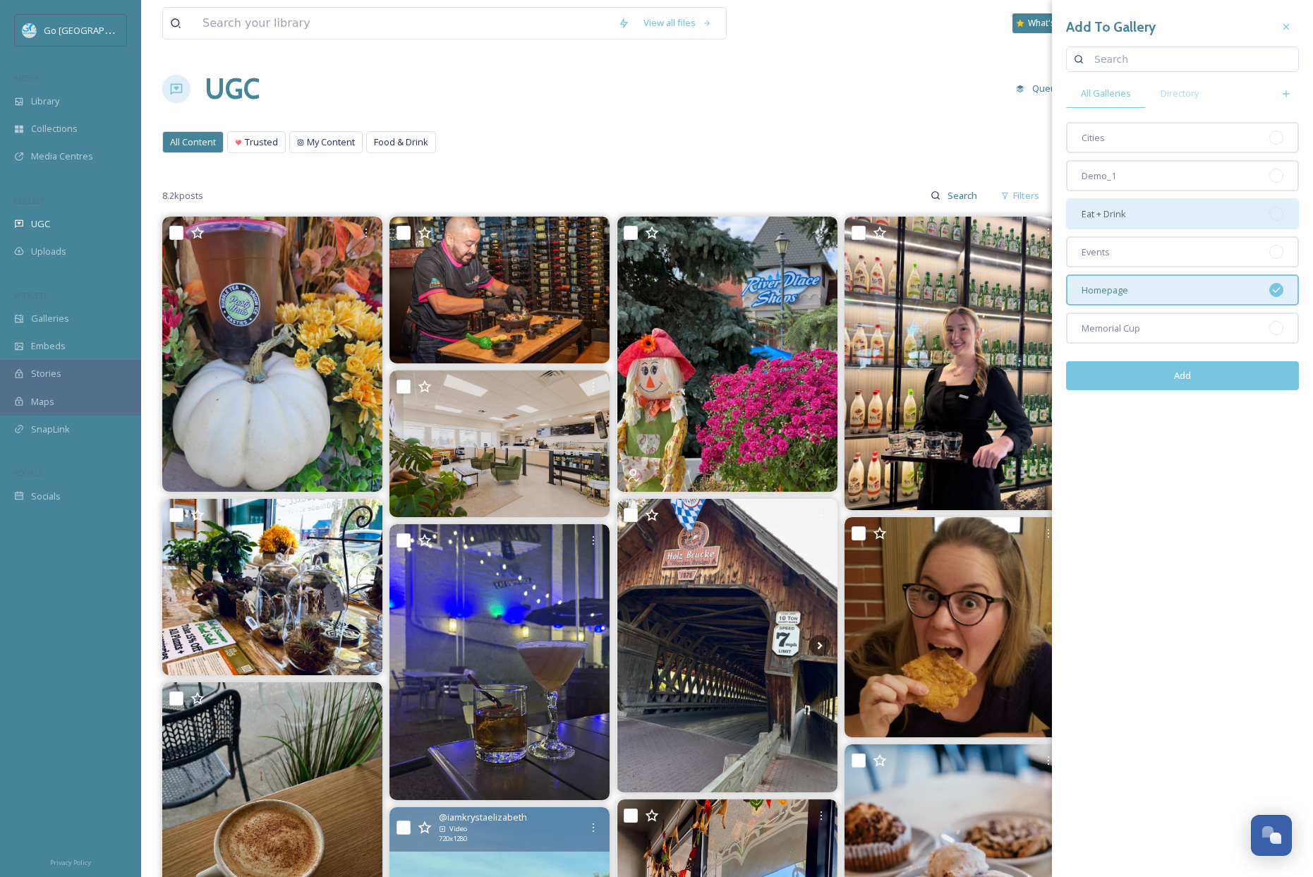
click at [1131, 217] on div "Eat + Drink" at bounding box center [1182, 213] width 233 height 31
click at [1169, 379] on button "Add" at bounding box center [1182, 375] width 233 height 29
